Goal: Task Accomplishment & Management: Manage account settings

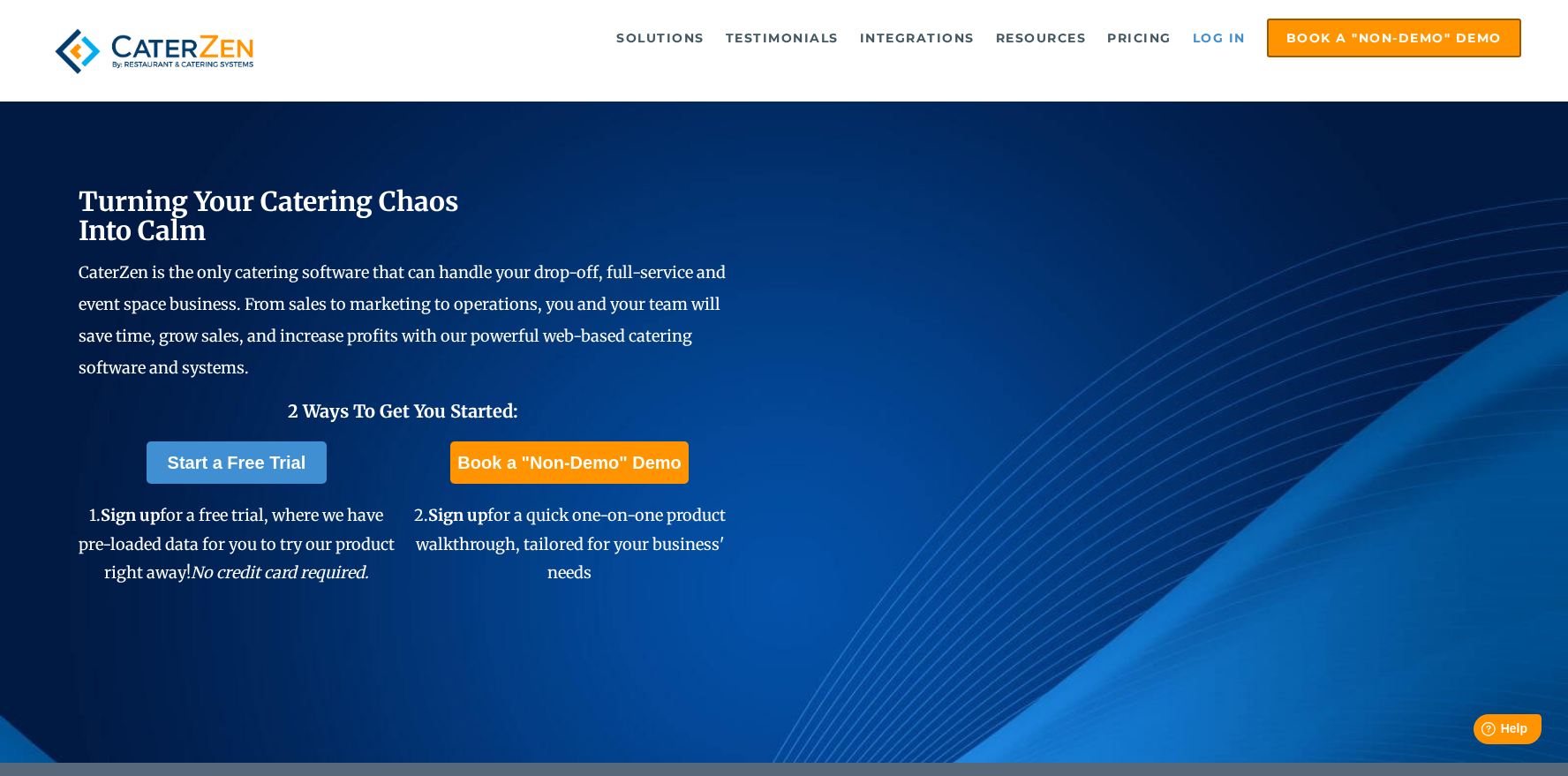
click at [1213, 38] on link "Log in" at bounding box center [1219, 38] width 70 height 36
click at [1199, 38] on link "Log in" at bounding box center [1219, 38] width 70 height 36
click at [1207, 47] on link "Log in" at bounding box center [1219, 38] width 70 height 36
click at [1210, 28] on link "Log in" at bounding box center [1219, 38] width 70 height 36
